Goal: Task Accomplishment & Management: Complete application form

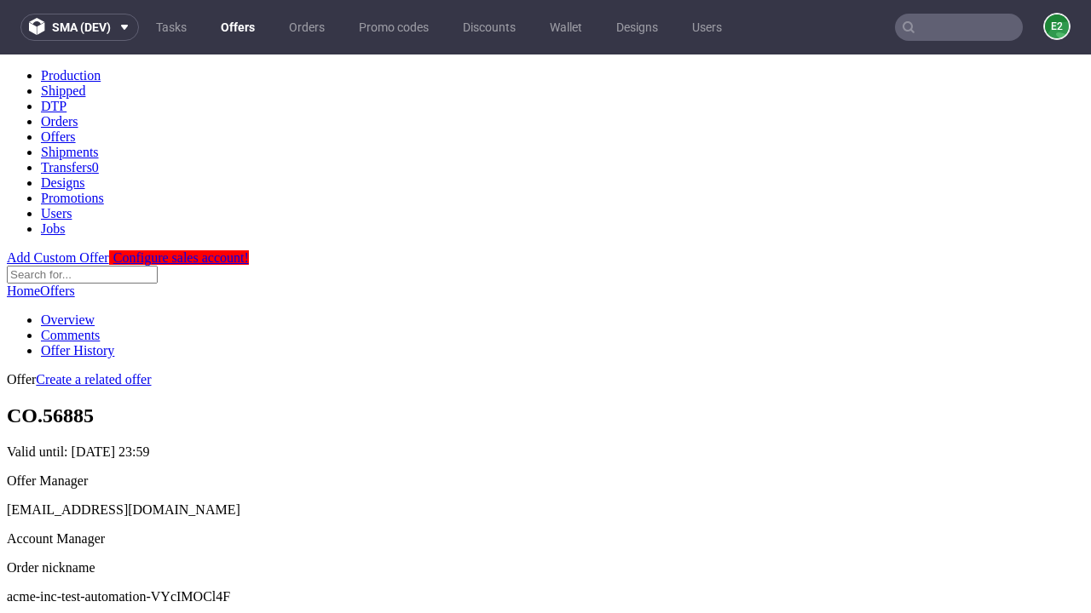
scroll to position [169, 0]
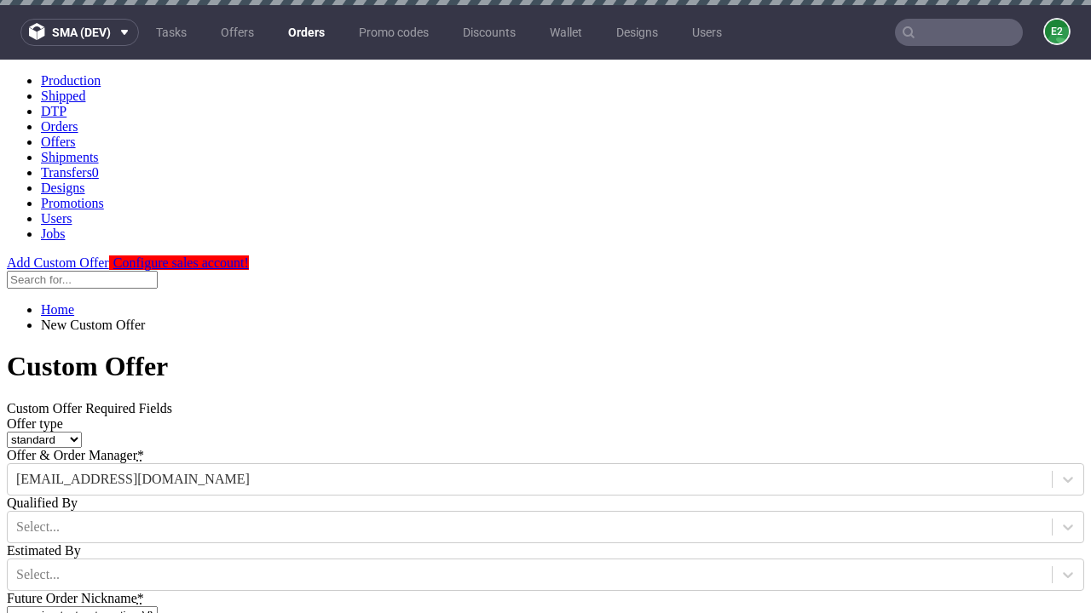
type input "acme-inc-test-automation-VYcIMOCl4F"
type input "2025-09-29"
type input "e2e-user-0Z6b1eSHmT@test.com"
select select "gb"
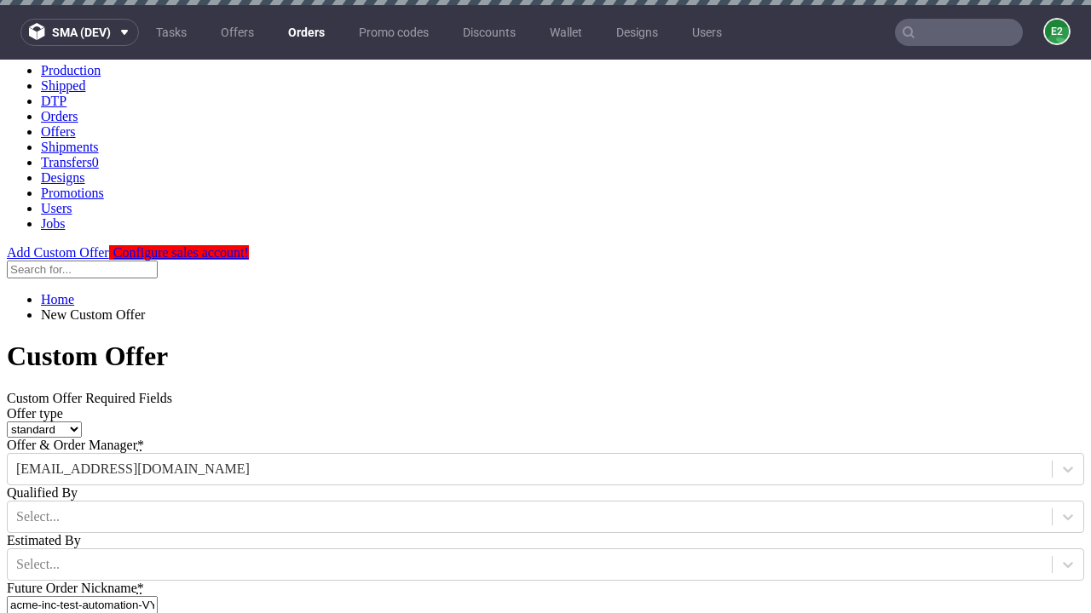
scroll to position [5, 0]
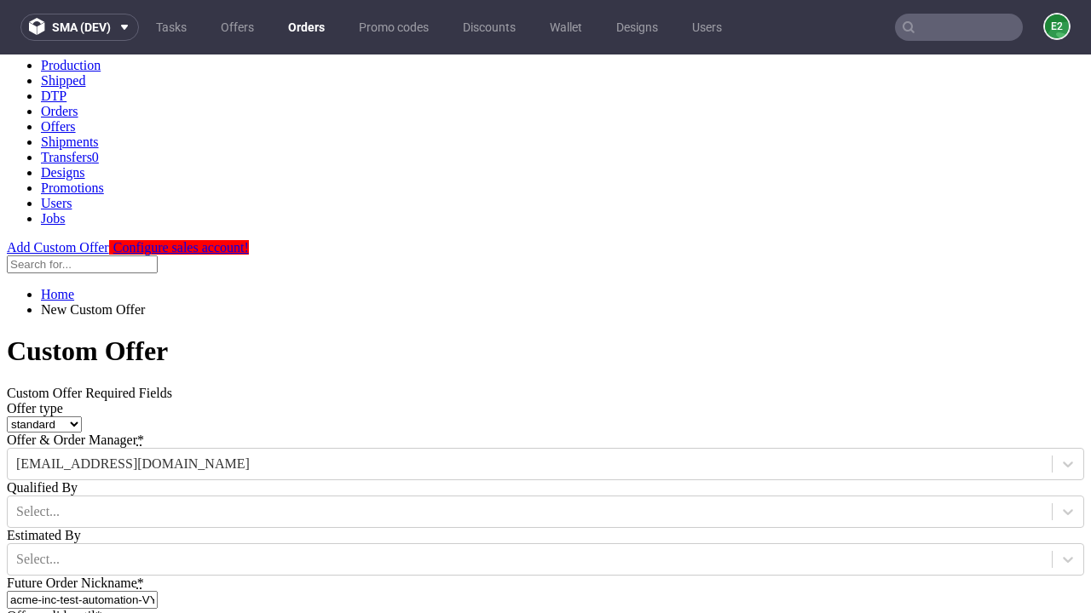
type input "e2e-user-0Z6b1eSHmT@test.com"
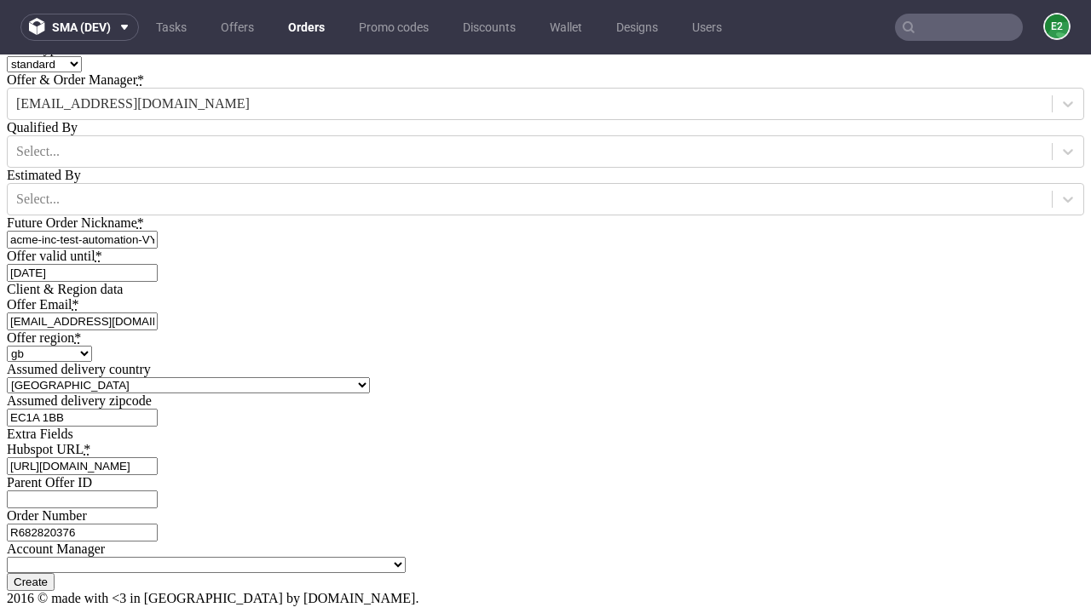
type input "https://app-eu1.hubspot.com/contacts/139493128/record/0-3/7600435676"
click at [55, 573] on input "Create" at bounding box center [31, 582] width 48 height 18
type input "Please wait..."
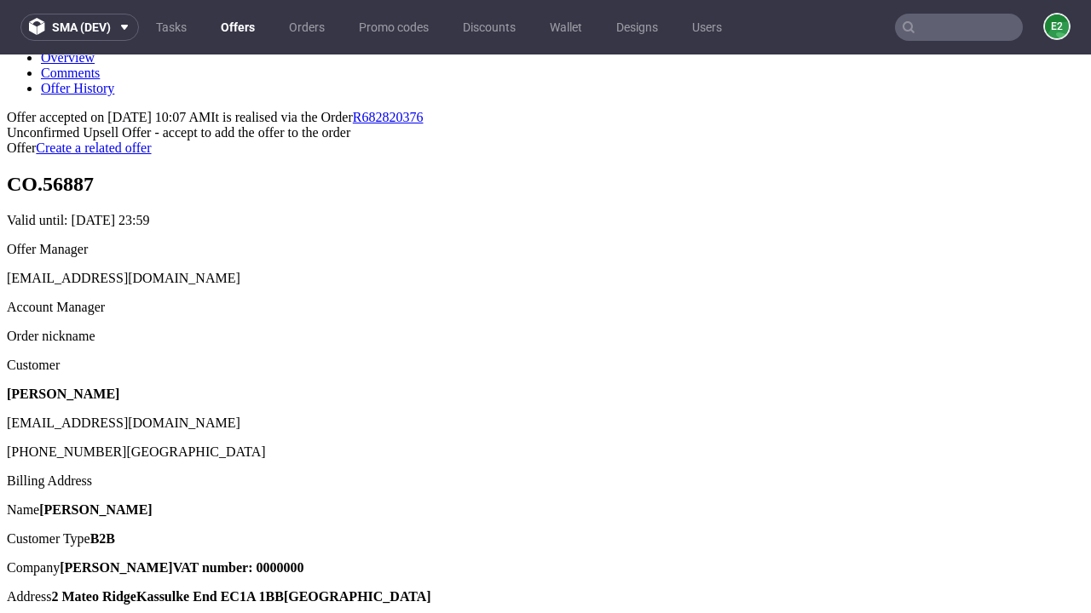
scroll to position [262, 0]
type input "In progress..."
